Goal: Check status: Check status

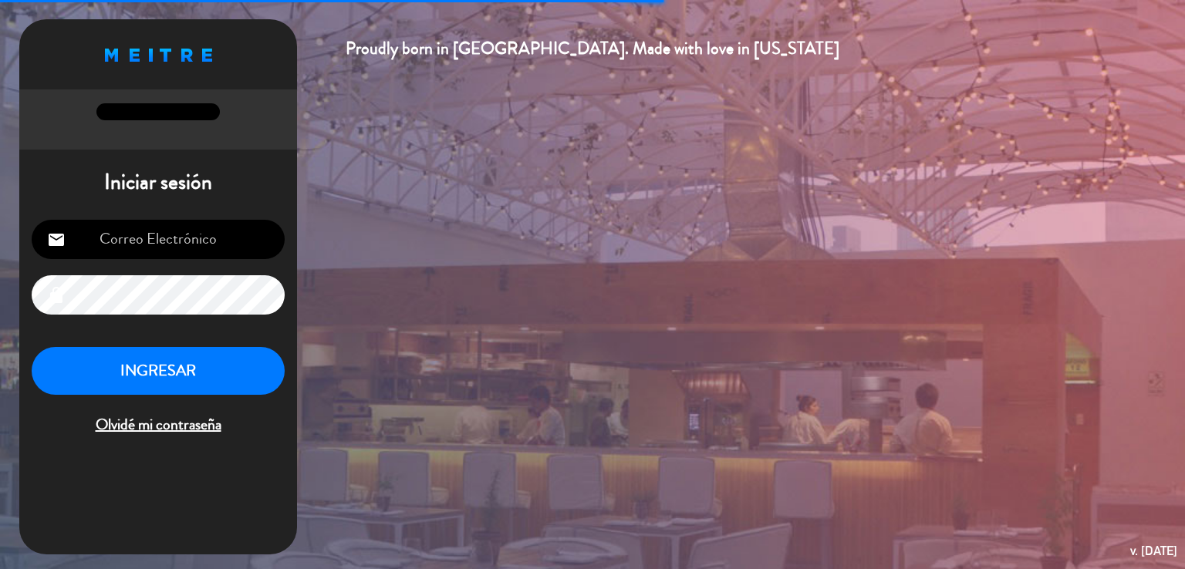
type input "[EMAIL_ADDRESS][DOMAIN_NAME]"
click at [159, 371] on button "INGRESAR" at bounding box center [158, 371] width 253 height 49
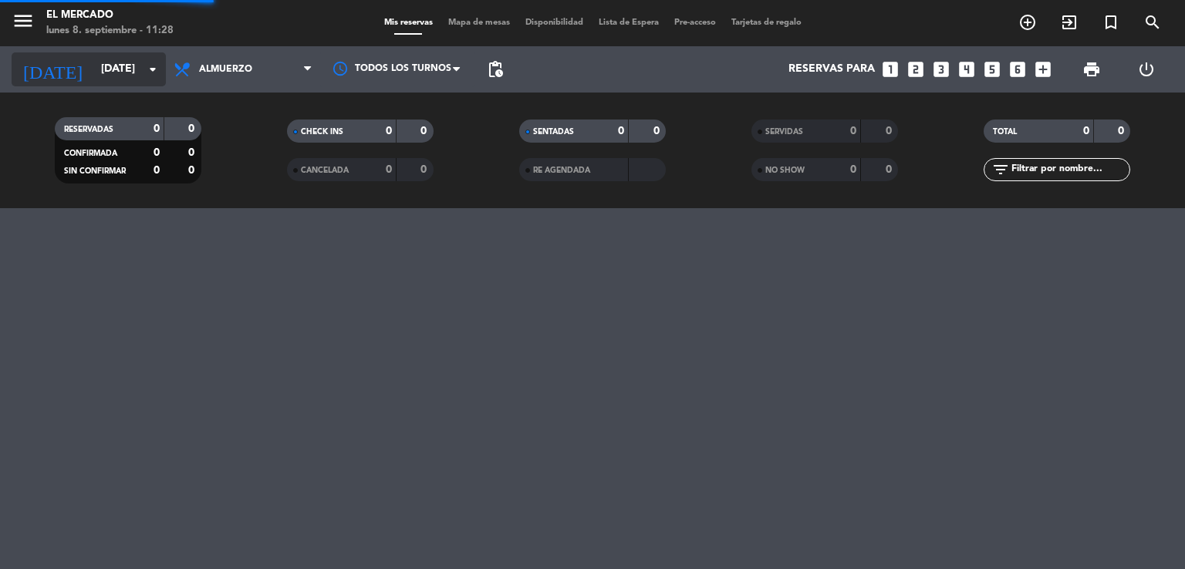
click at [93, 79] on input "[DATE]" at bounding box center [166, 70] width 147 height 28
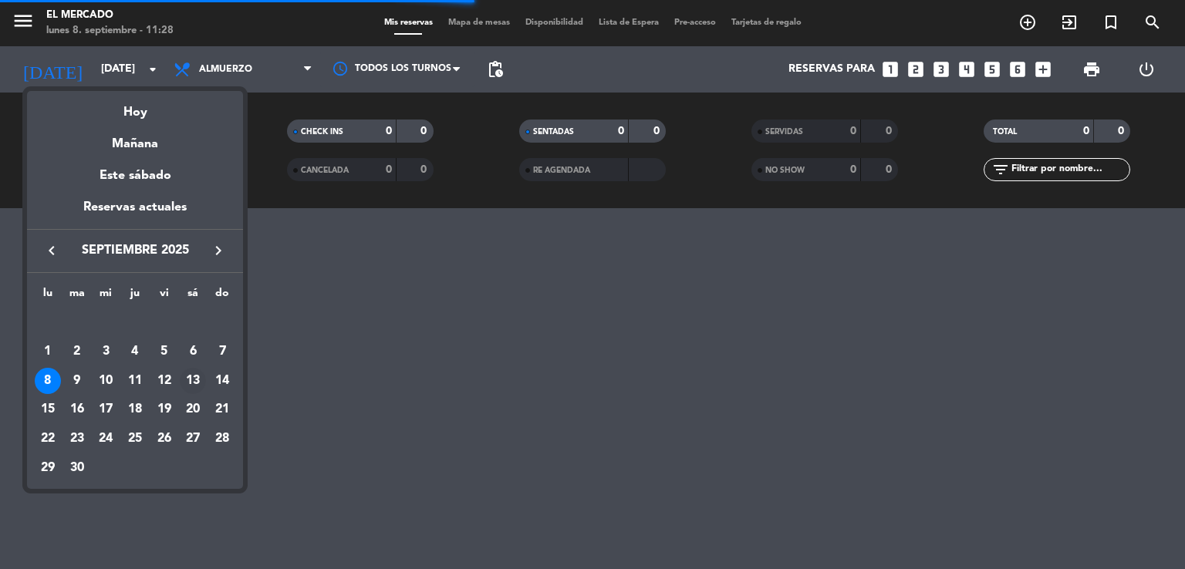
click at [192, 392] on div "13" at bounding box center [193, 381] width 26 height 26
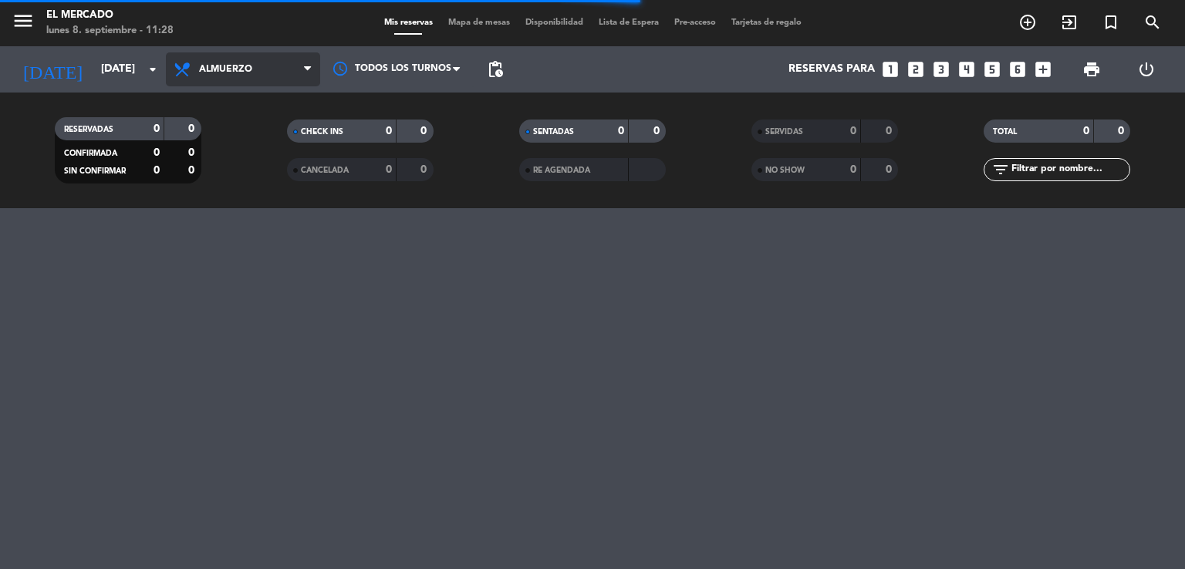
click at [239, 79] on span "Almuerzo" at bounding box center [243, 69] width 154 height 34
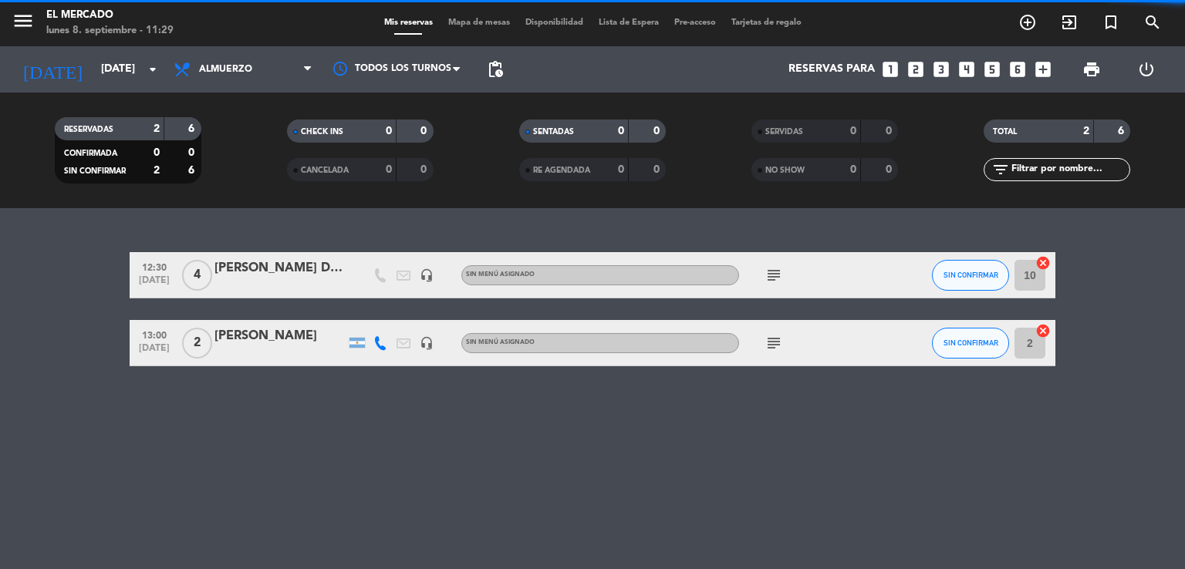
click at [242, 257] on div "12:30 [DATE] 4 [PERSON_NAME] DA [PERSON_NAME] headset_mic Sin menú asignado sub…" at bounding box center [593, 275] width 926 height 46
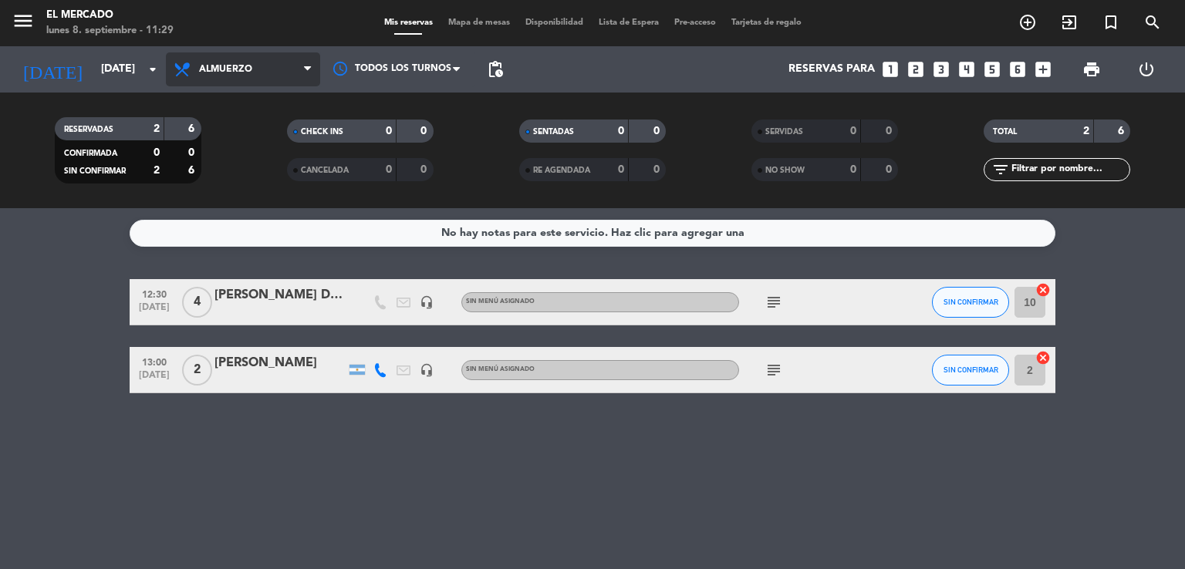
click at [255, 70] on span "Almuerzo" at bounding box center [243, 69] width 154 height 34
click at [241, 226] on ng-component "menu El Mercado [DATE] 8. septiembre - 11:29 Mis reservas Mapa de mesas Disponi…" at bounding box center [592, 284] width 1185 height 569
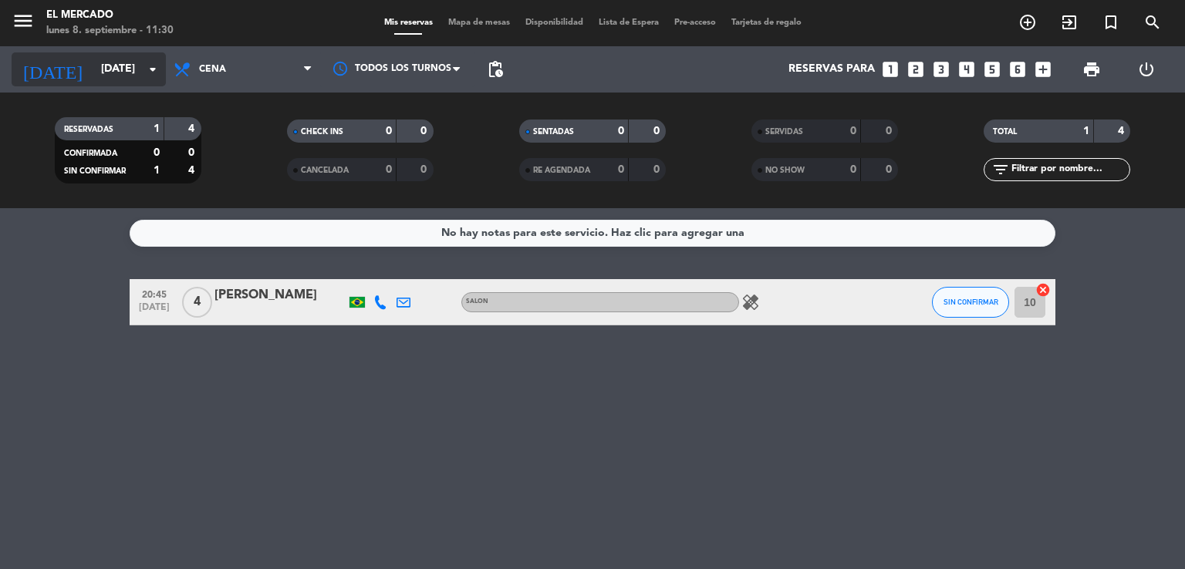
click at [115, 79] on input "[DATE]" at bounding box center [166, 70] width 147 height 28
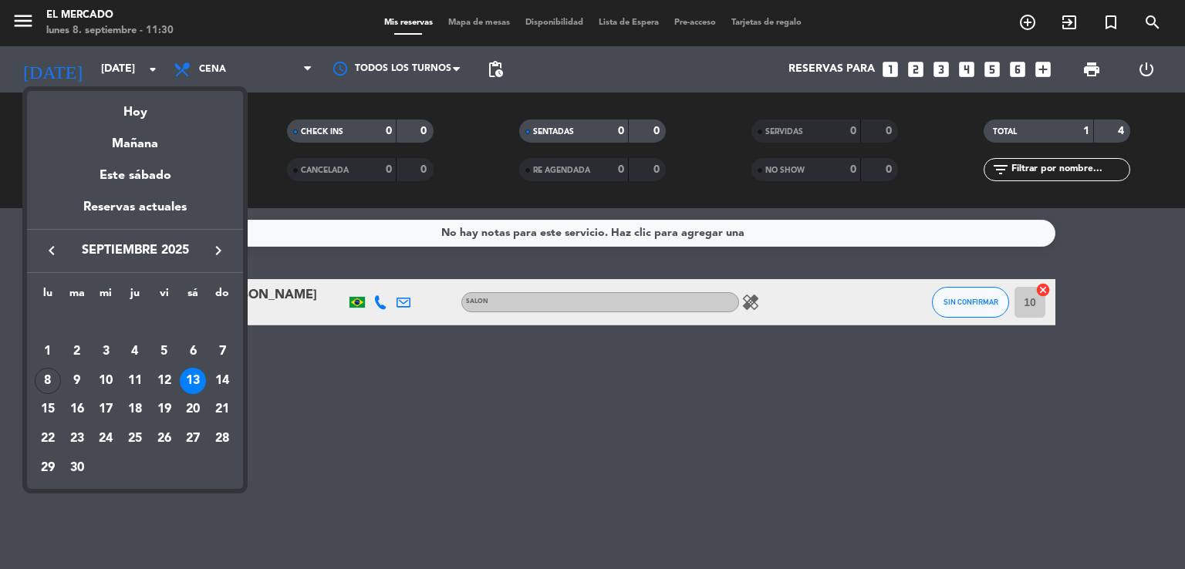
click at [116, 79] on div at bounding box center [592, 284] width 1185 height 569
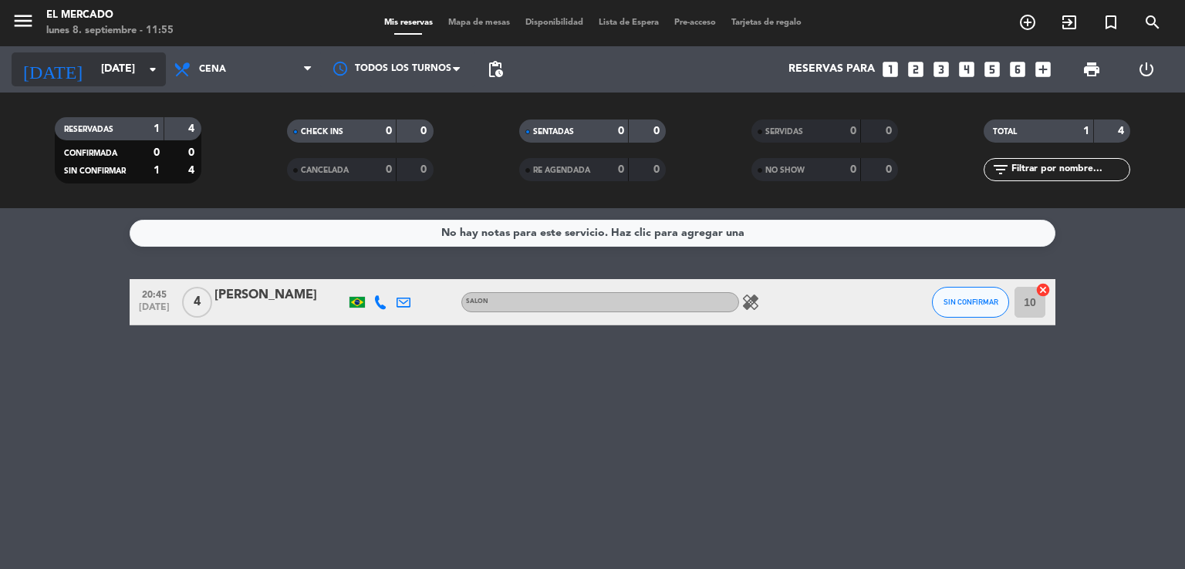
click at [101, 69] on input "[DATE]" at bounding box center [166, 70] width 147 height 28
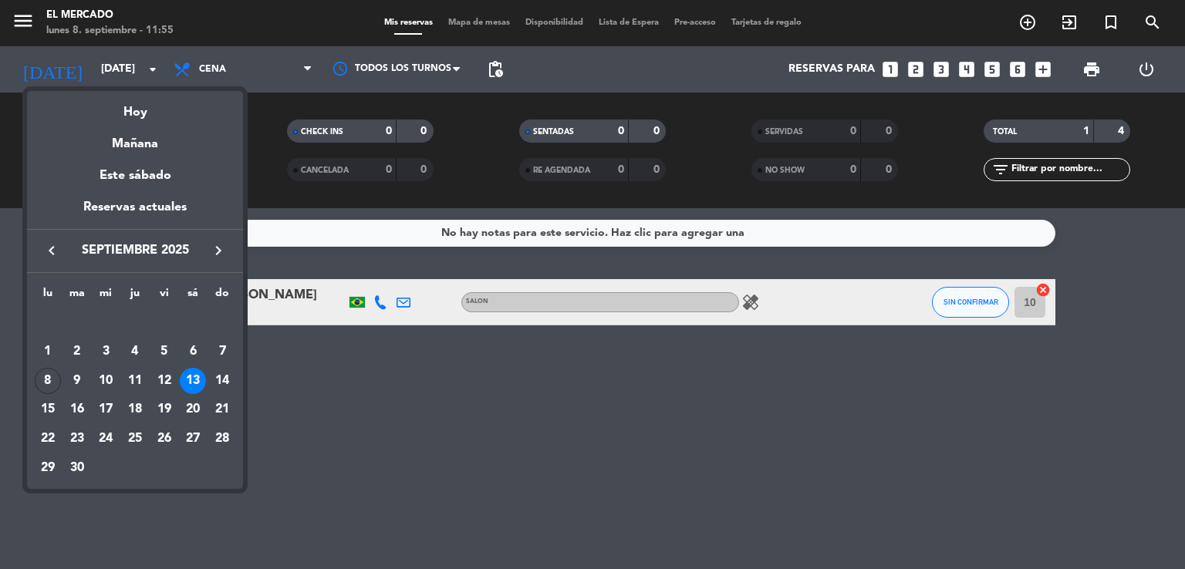
click at [20, 8] on div at bounding box center [592, 284] width 1185 height 569
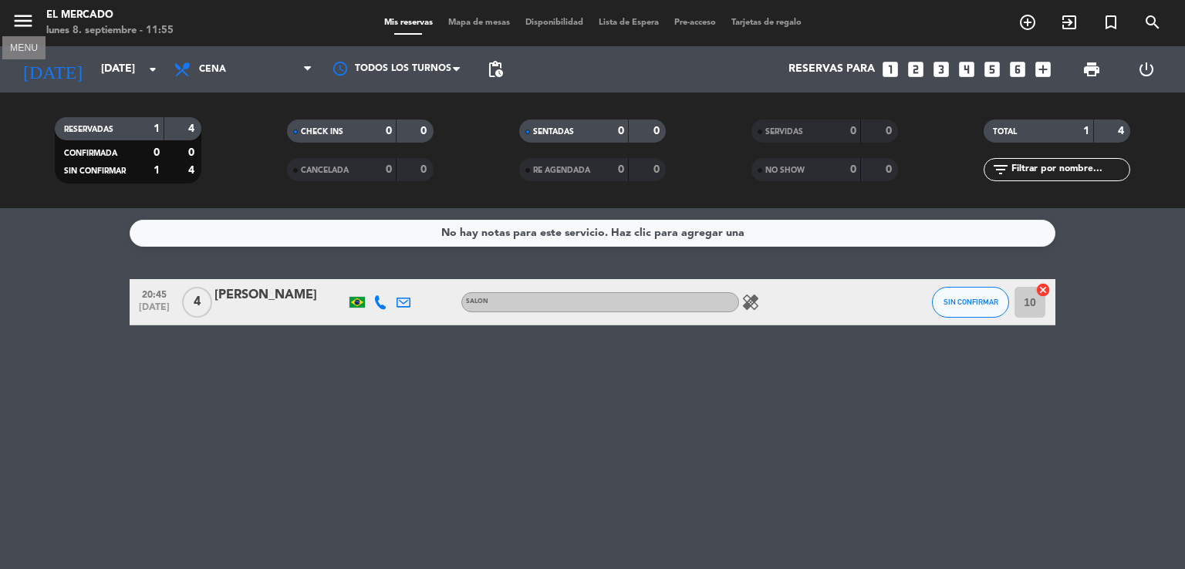
click at [34, 21] on icon "menu" at bounding box center [23, 20] width 23 height 23
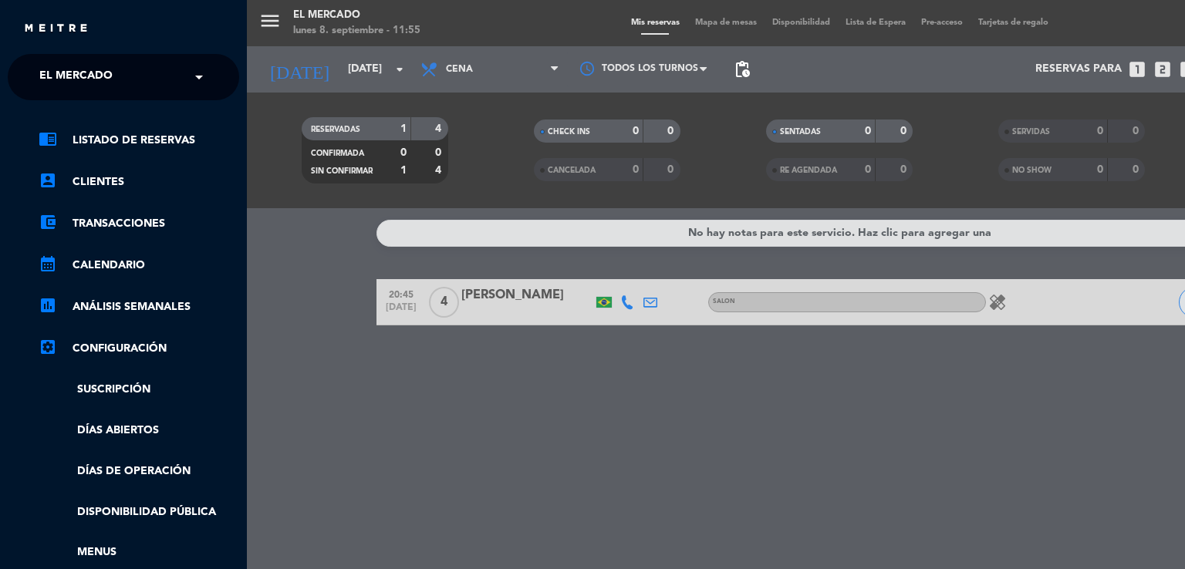
click at [111, 59] on ng-select "× El Mercado ×" at bounding box center [123, 77] width 231 height 46
click at [96, 73] on span "El Mercado" at bounding box center [75, 77] width 73 height 32
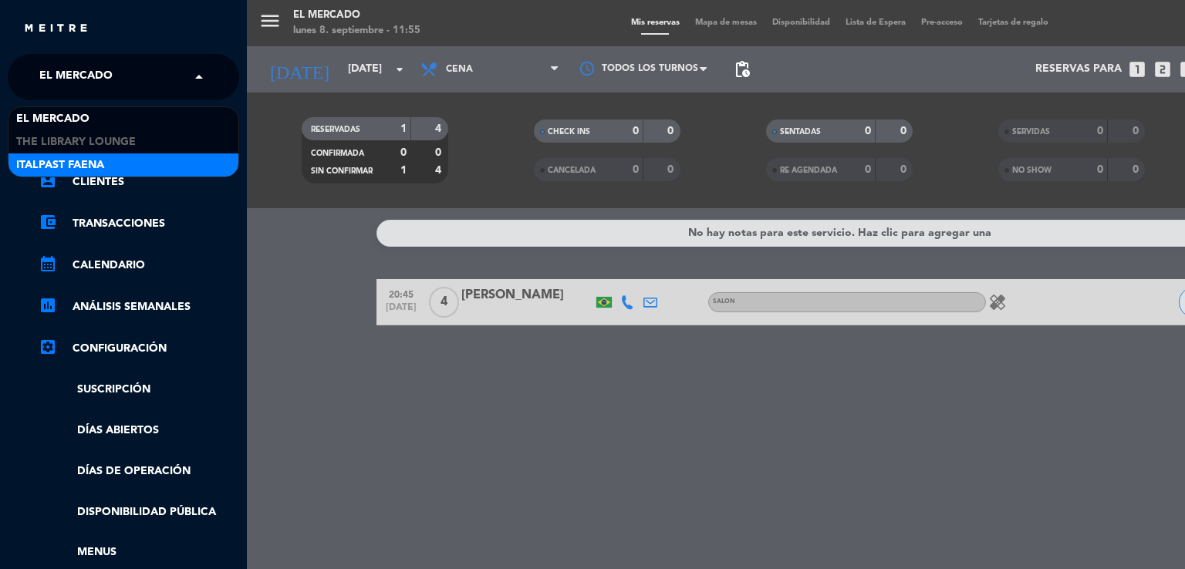
click at [113, 164] on div "Italpast Faena" at bounding box center [123, 165] width 230 height 23
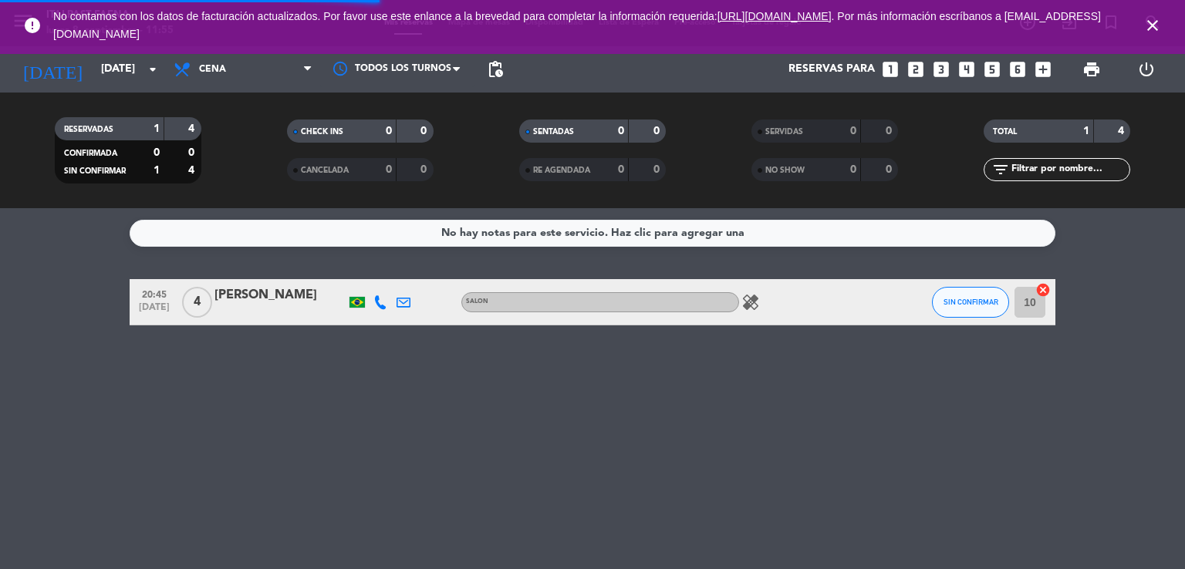
click at [1148, 30] on icon "close" at bounding box center [1152, 25] width 19 height 19
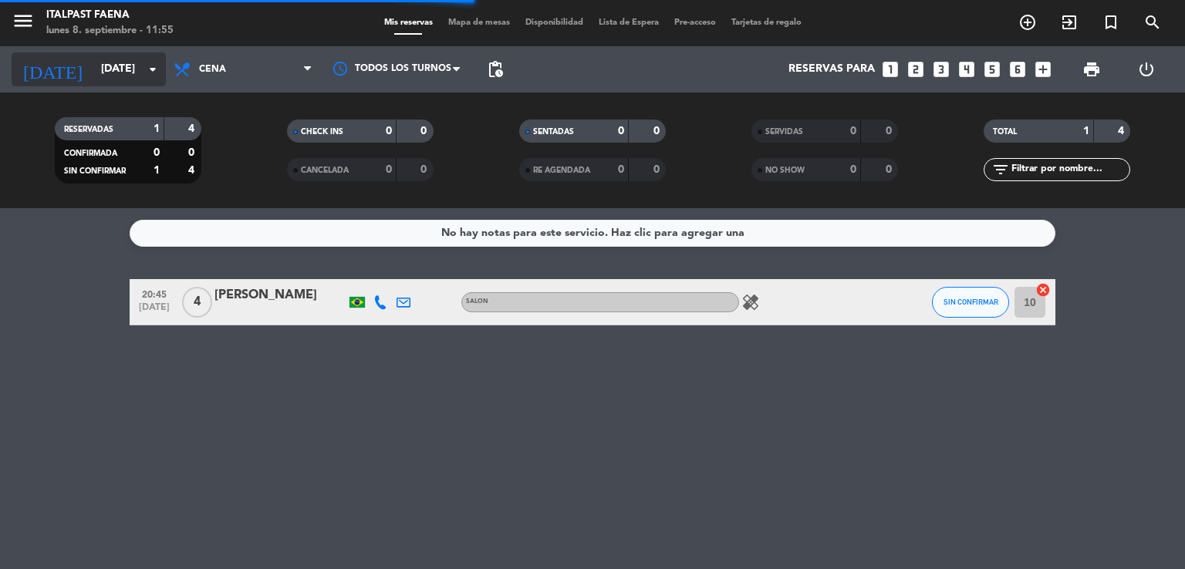
click at [139, 69] on input "[DATE]" at bounding box center [166, 70] width 147 height 28
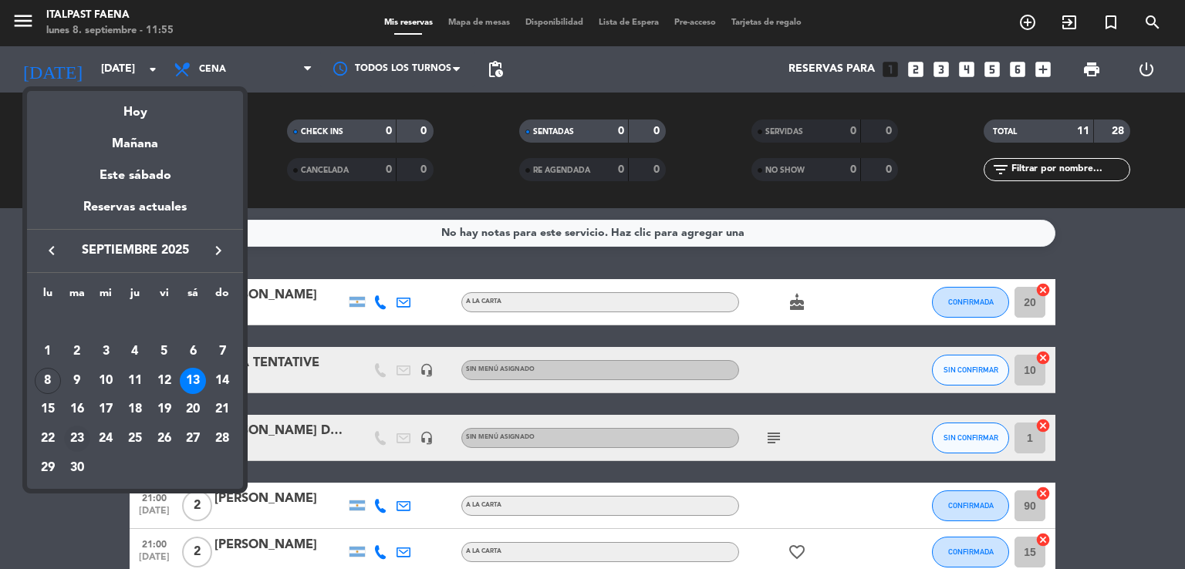
click at [87, 438] on div "23" at bounding box center [77, 439] width 26 height 26
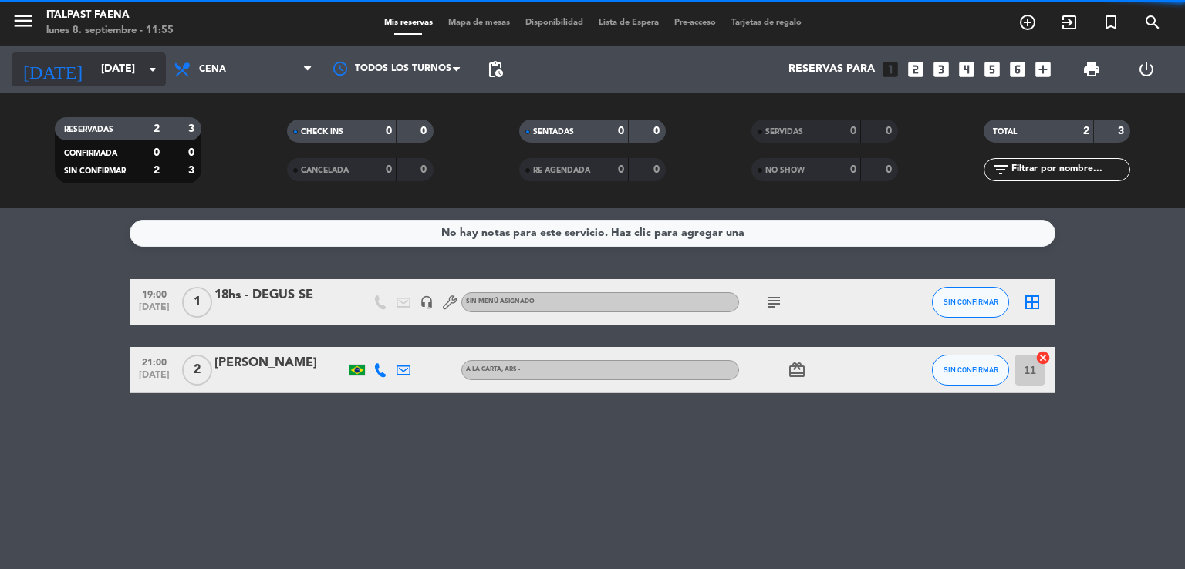
click at [127, 62] on input "[DATE]" at bounding box center [166, 70] width 147 height 28
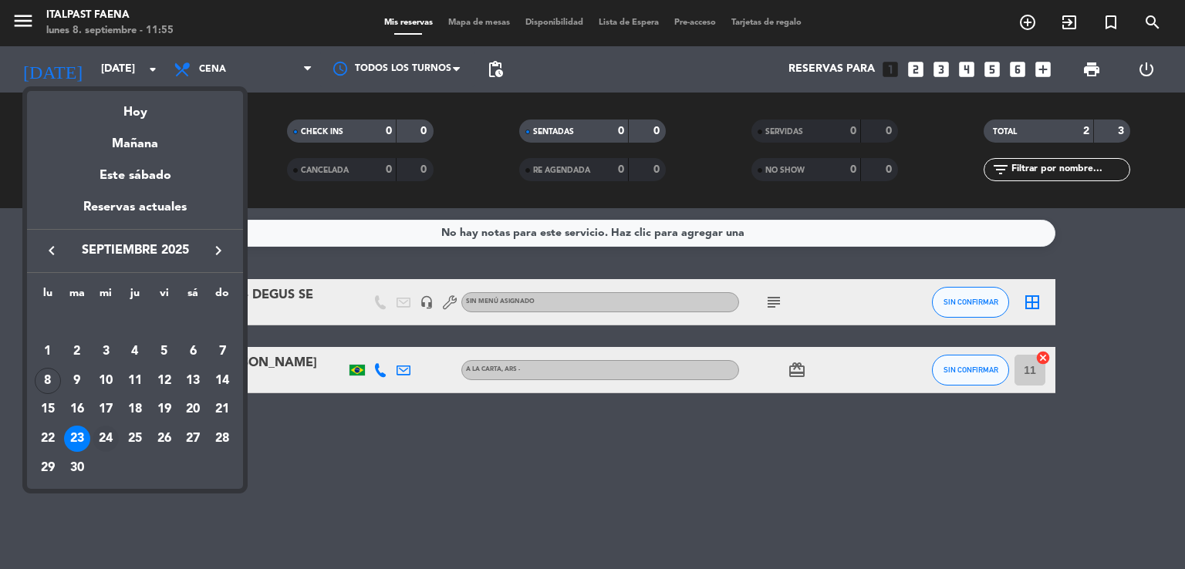
click at [112, 444] on div "24" at bounding box center [106, 439] width 26 height 26
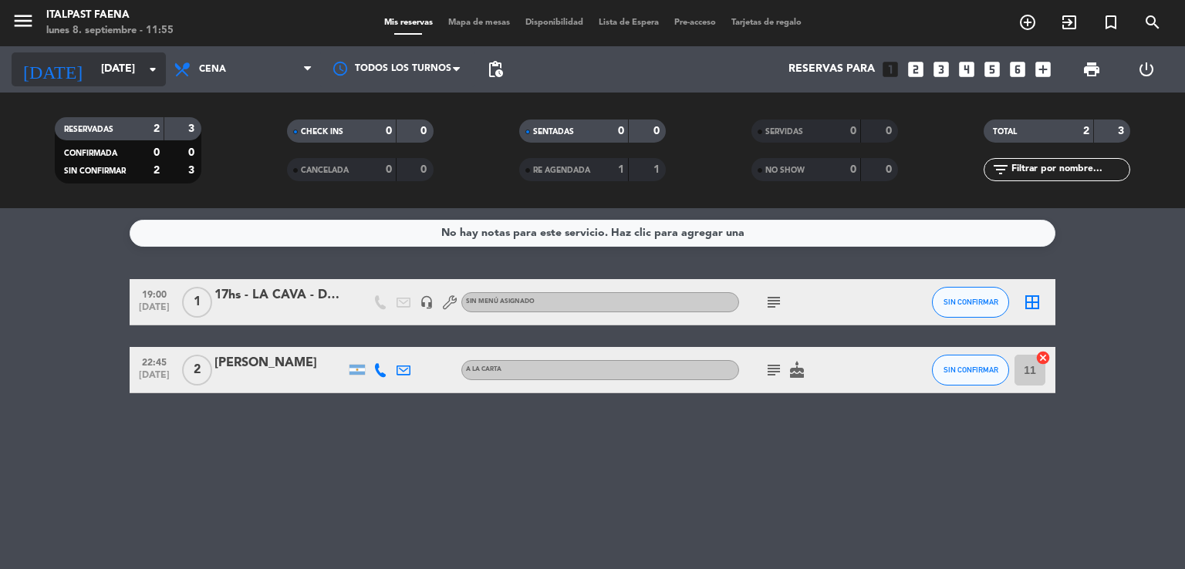
click at [151, 73] on icon "arrow_drop_down" at bounding box center [152, 69] width 19 height 19
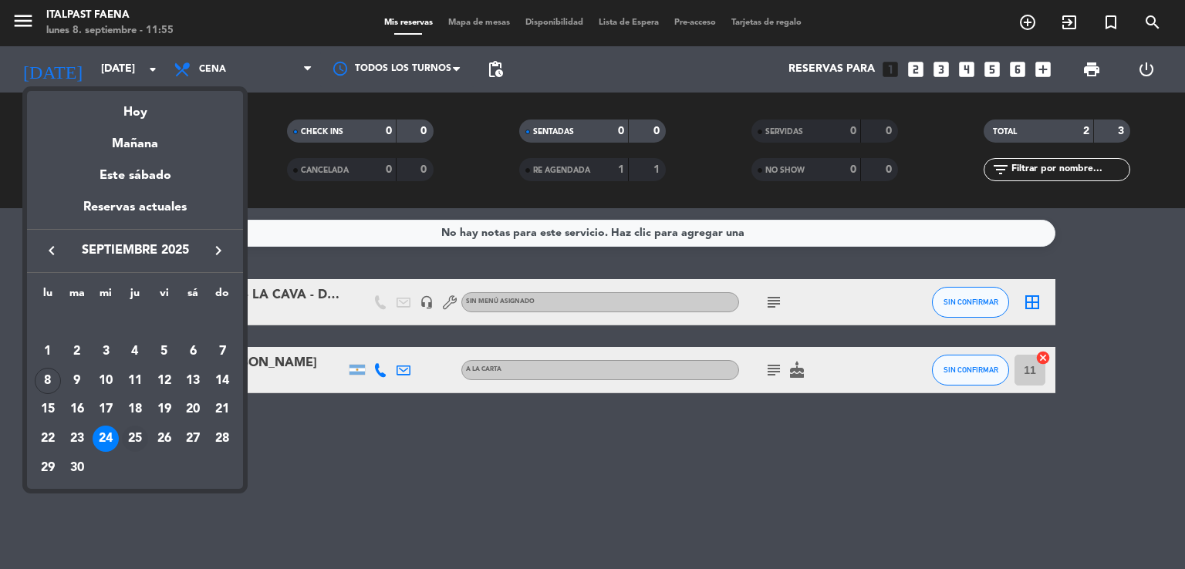
click at [134, 440] on div "25" at bounding box center [135, 439] width 26 height 26
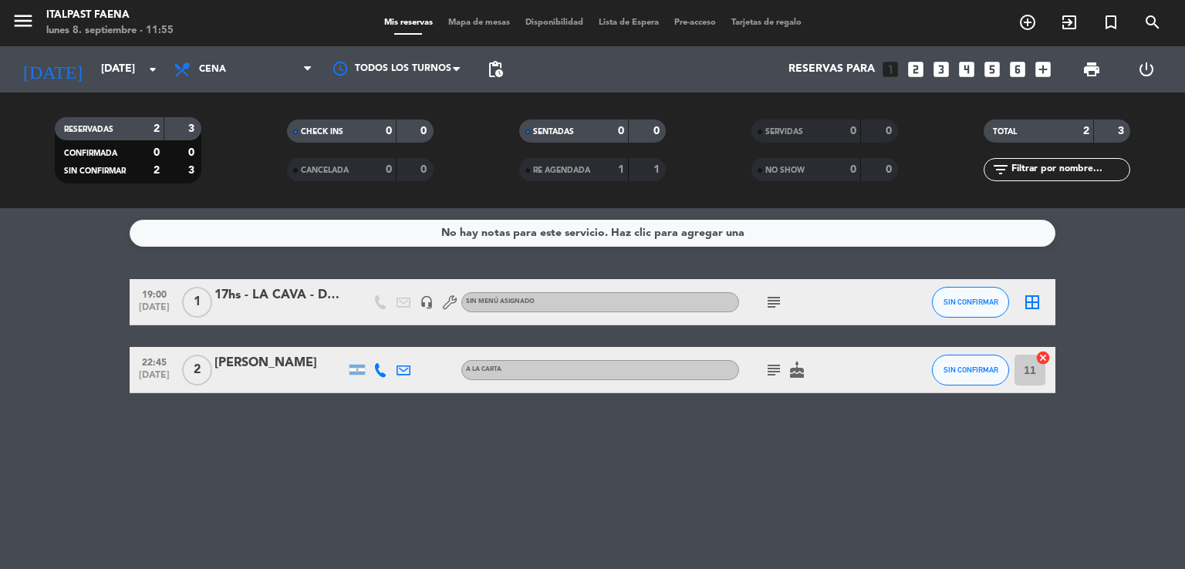
type input "[DEMOGRAPHIC_DATA][DATE]"
